Goal: Task Accomplishment & Management: Complete application form

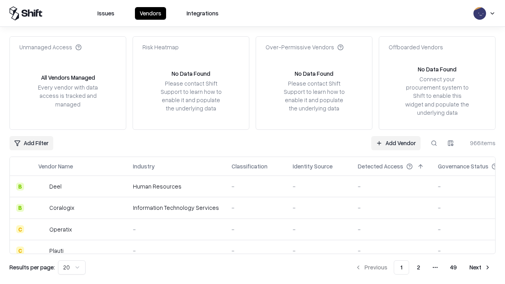
click at [396, 143] on link "Add Vendor" at bounding box center [395, 143] width 49 height 14
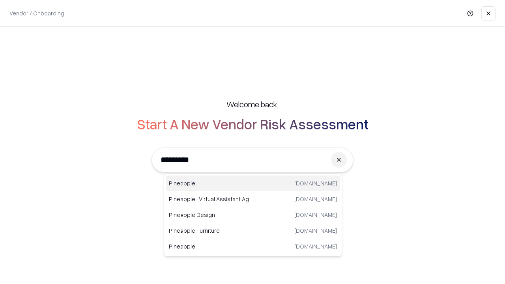
click at [253, 184] on div "Pineapple [DOMAIN_NAME]" at bounding box center [253, 184] width 174 height 16
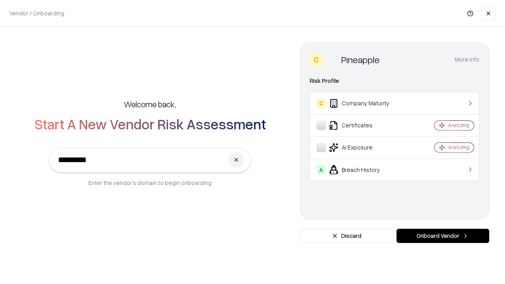
type input "*********"
click at [443, 236] on button "Onboard Vendor" at bounding box center [443, 236] width 93 height 14
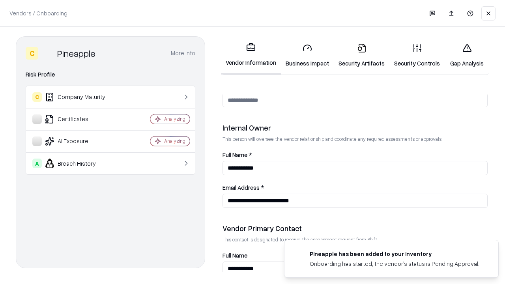
scroll to position [409, 0]
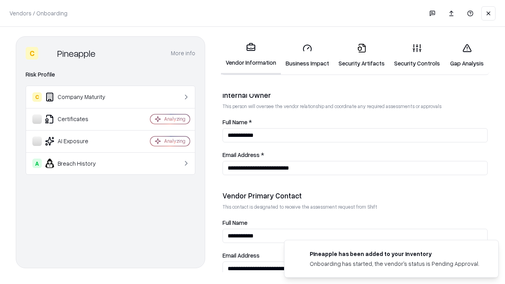
click at [308, 55] on link "Business Impact" at bounding box center [307, 55] width 53 height 37
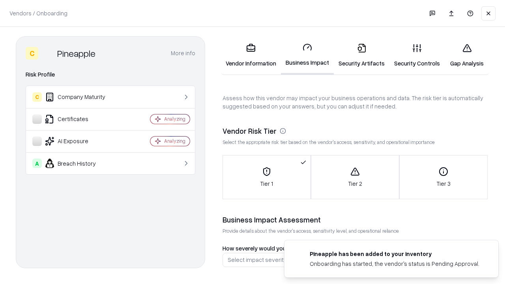
click at [362, 55] on link "Security Artifacts" at bounding box center [362, 55] width 56 height 37
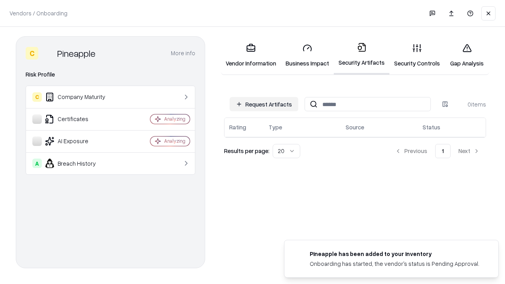
click at [264, 104] on button "Request Artifacts" at bounding box center [264, 104] width 69 height 14
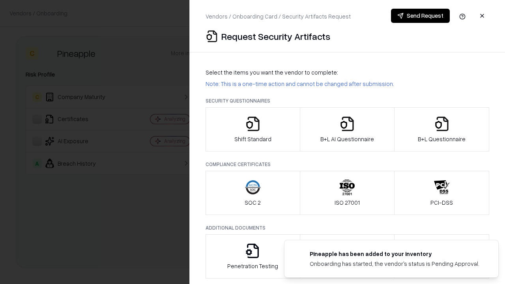
click at [253, 129] on icon "button" at bounding box center [253, 124] width 16 height 16
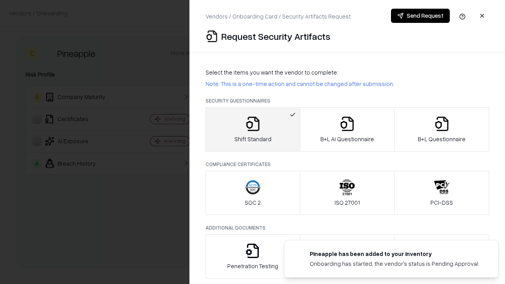
click at [420, 16] on button "Send Request" at bounding box center [420, 16] width 59 height 14
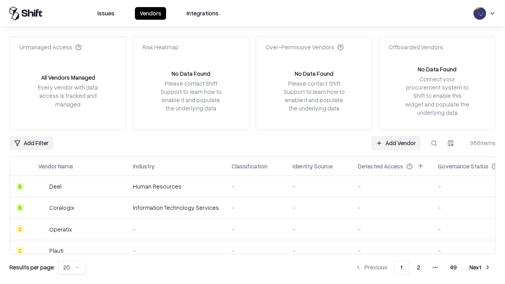
click at [434, 143] on button at bounding box center [434, 143] width 14 height 14
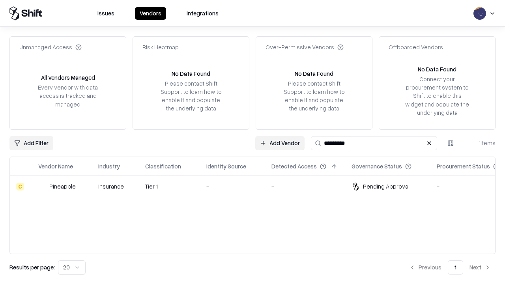
type input "*********"
click at [257, 186] on div "-" at bounding box center [232, 186] width 53 height 8
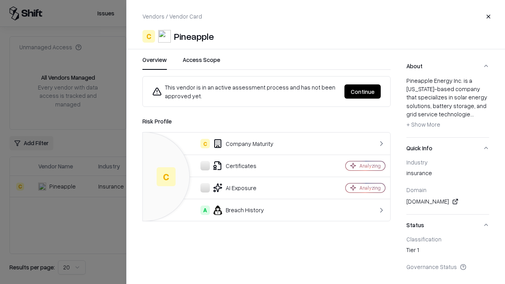
click at [363, 92] on button "Continue" at bounding box center [363, 91] width 36 height 14
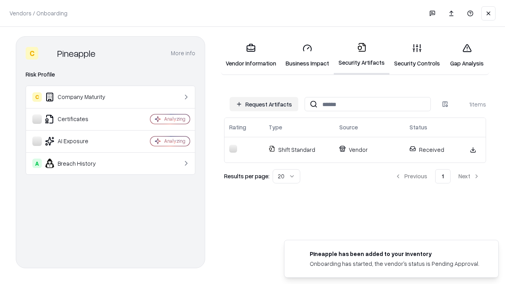
click at [417, 55] on link "Security Controls" at bounding box center [417, 55] width 55 height 37
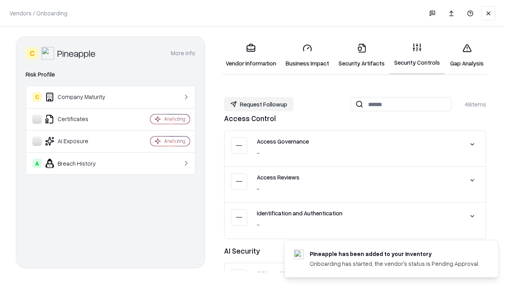
click at [259, 104] on button "Request Followup" at bounding box center [258, 104] width 69 height 14
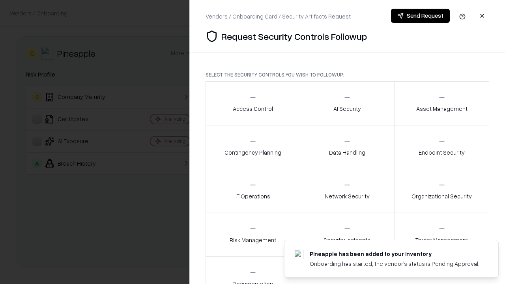
click at [253, 103] on div "Access Control" at bounding box center [253, 103] width 40 height 19
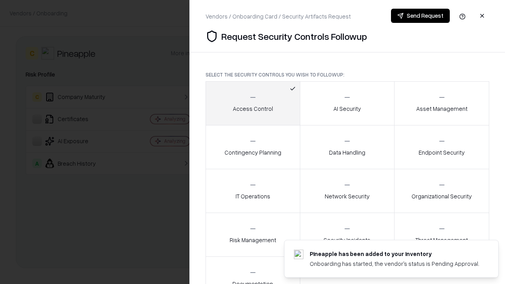
click at [420, 16] on button "Send Request" at bounding box center [420, 16] width 59 height 14
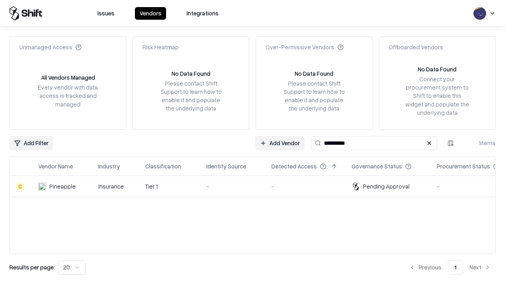
type input "*********"
click at [257, 186] on div "-" at bounding box center [232, 186] width 53 height 8
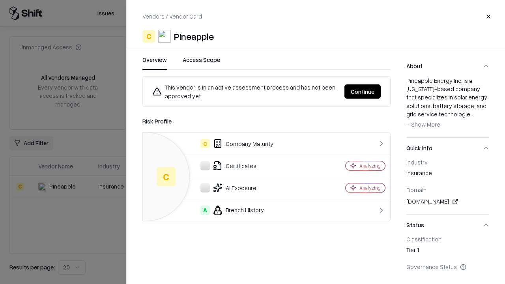
click at [363, 92] on button "Continue" at bounding box center [363, 91] width 36 height 14
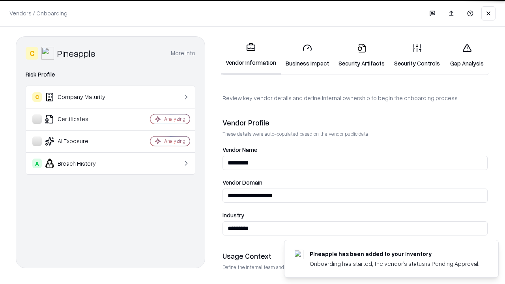
click at [467, 55] on link "Gap Analysis" at bounding box center [467, 55] width 45 height 37
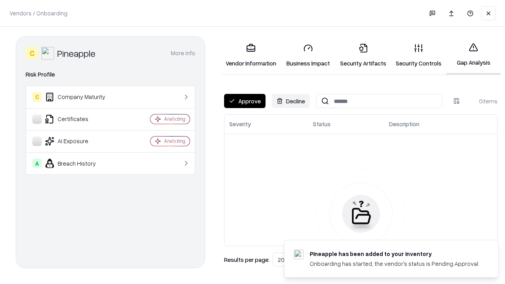
click at [245, 101] on button "Approve" at bounding box center [244, 101] width 41 height 14
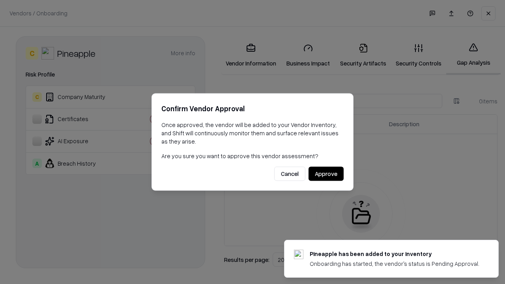
click at [326, 174] on button "Approve" at bounding box center [326, 174] width 35 height 14
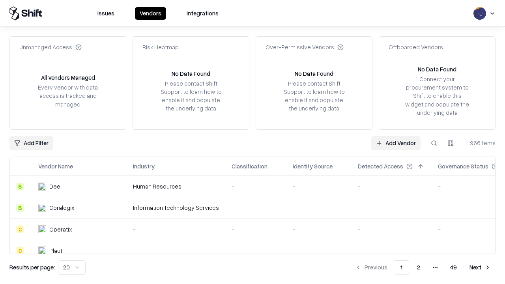
type input "*********"
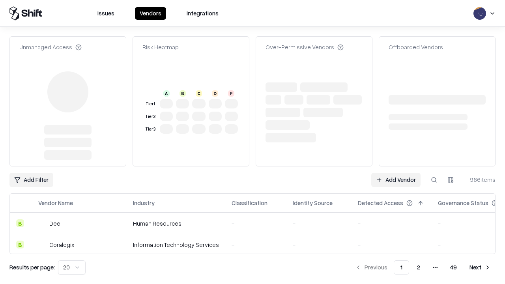
click at [396, 173] on link "Add Vendor" at bounding box center [395, 180] width 49 height 14
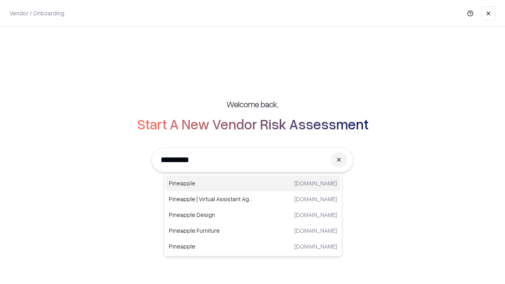
click at [253, 184] on div "Pineapple pineappleenergy.com" at bounding box center [253, 184] width 174 height 16
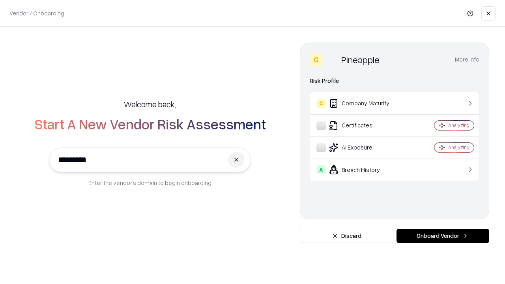
type input "*********"
click at [443, 236] on button "Onboard Vendor" at bounding box center [443, 236] width 93 height 14
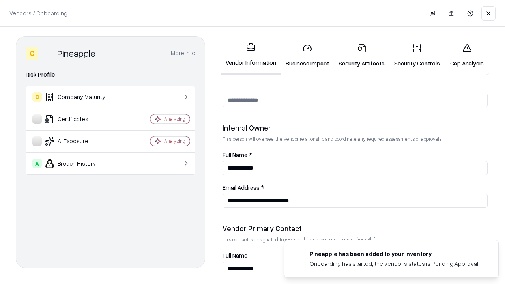
scroll to position [409, 0]
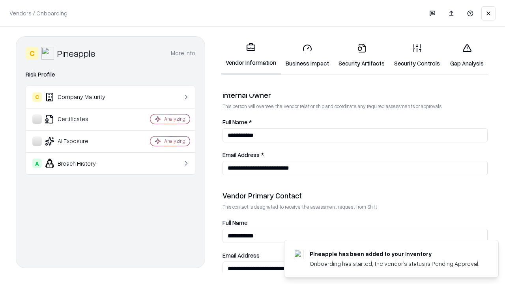
click at [467, 55] on link "Gap Analysis" at bounding box center [467, 55] width 45 height 37
